Goal: Communication & Community: Answer question/provide support

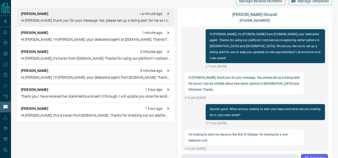
scroll to position [146, 0]
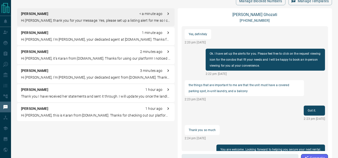
click at [45, 89] on p "[PERSON_NAME]" at bounding box center [34, 89] width 27 height 5
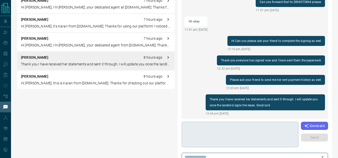
scroll to position [67, 0]
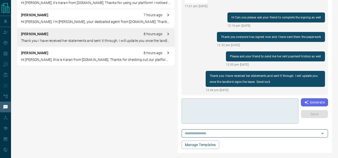
click at [226, 116] on textarea at bounding box center [240, 111] width 110 height 21
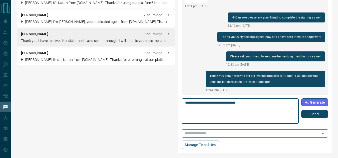
type textarea "**********"
click at [314, 116] on button "Send" at bounding box center [314, 114] width 27 height 8
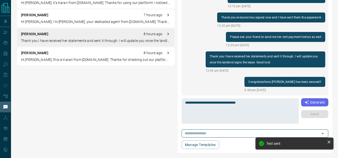
scroll to position [0, 0]
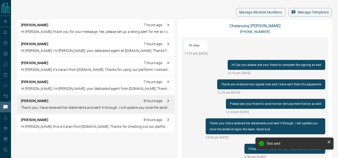
click at [44, 95] on div "[PERSON_NAME] 7 hours ago Hi [PERSON_NAME], thank you for your message. Yes, pl…" at bounding box center [96, 77] width 158 height 114
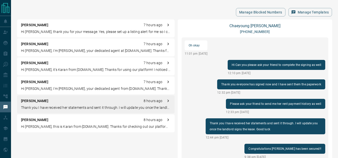
click at [44, 102] on p "[PERSON_NAME]" at bounding box center [34, 101] width 27 height 5
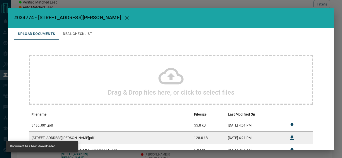
scroll to position [64, 0]
